Goal: Complete application form

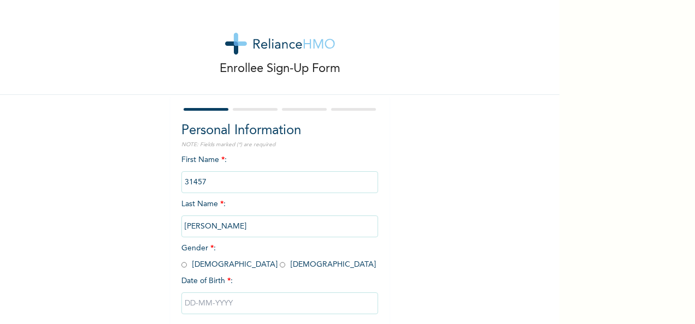
click at [181, 267] on input "radio" at bounding box center [183, 265] width 5 height 10
radio input "true"
click at [199, 297] on input "text" at bounding box center [279, 304] width 197 height 22
select select "8"
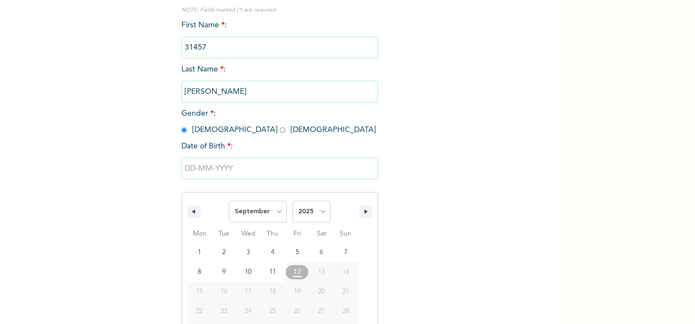
scroll to position [172, 0]
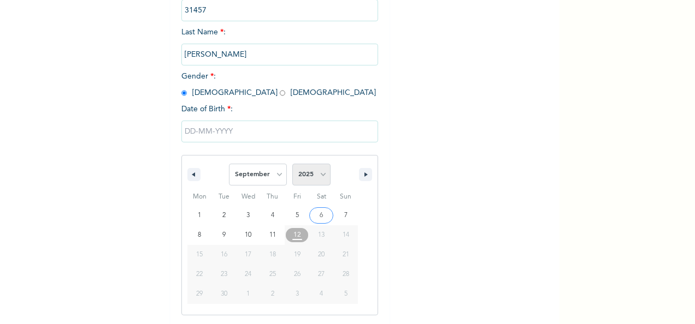
click at [319, 180] on select "2025 2024 2023 2022 2021 2020 2019 2018 2017 2016 2015 2014 2013 2012 2011 2010…" at bounding box center [311, 175] width 38 height 22
select select "1981"
click at [292, 164] on select "2025 2024 2023 2022 2021 2020 2019 2018 2017 2016 2015 2014 2013 2012 2011 2010…" at bounding box center [311, 175] width 38 height 22
click at [275, 179] on select "January February March April May June July August September October November De…" at bounding box center [258, 175] width 58 height 22
click at [229, 164] on select "January February March April May June July August September October November De…" at bounding box center [258, 175] width 58 height 22
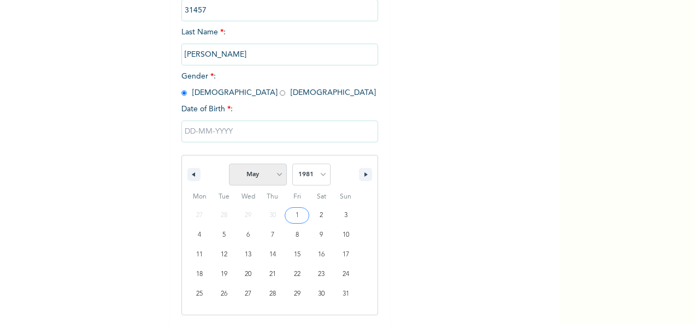
click at [275, 180] on select "January February March April May June July August September October November De…" at bounding box center [258, 175] width 58 height 22
select select "2"
click at [229, 164] on select "January February March April May June July August September October November De…" at bounding box center [258, 175] width 58 height 22
type input "[DATE]"
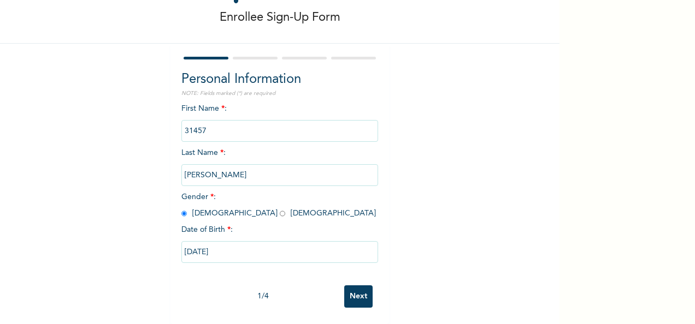
click at [364, 294] on input "Next" at bounding box center [358, 297] width 28 height 22
